Goal: Navigation & Orientation: Understand site structure

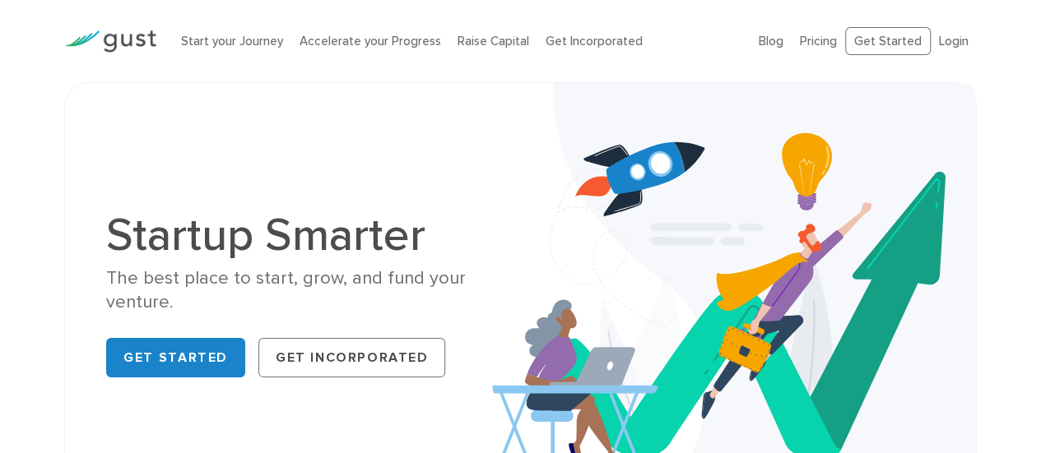
click at [468, 43] on link "Raise Capital" at bounding box center [493, 41] width 72 height 15
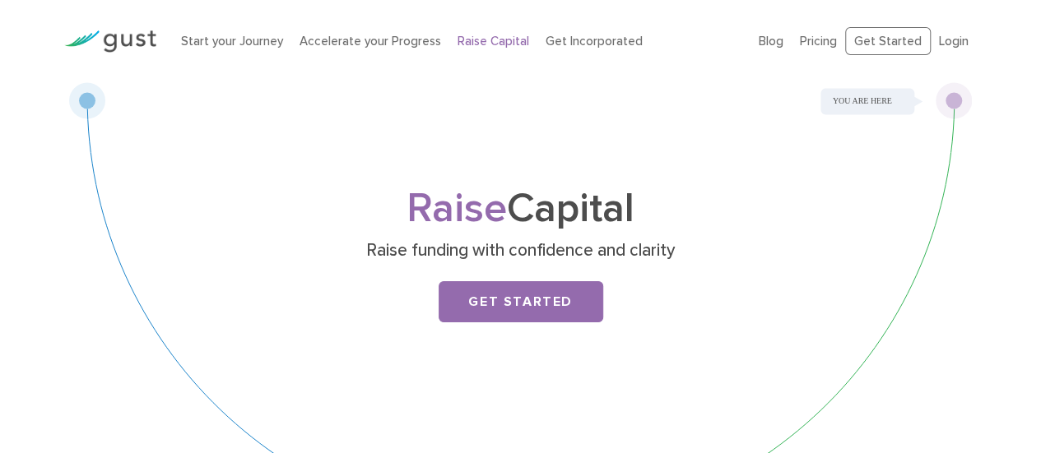
click at [569, 37] on link "Get Incorporated" at bounding box center [594, 41] width 97 height 15
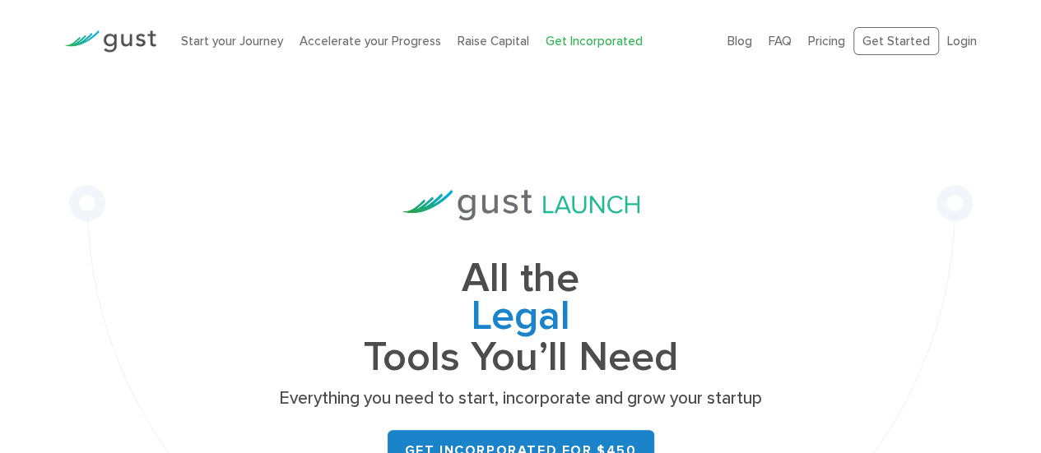
click at [229, 42] on link "Start your Journey" at bounding box center [232, 41] width 102 height 15
